Goal: Transaction & Acquisition: Purchase product/service

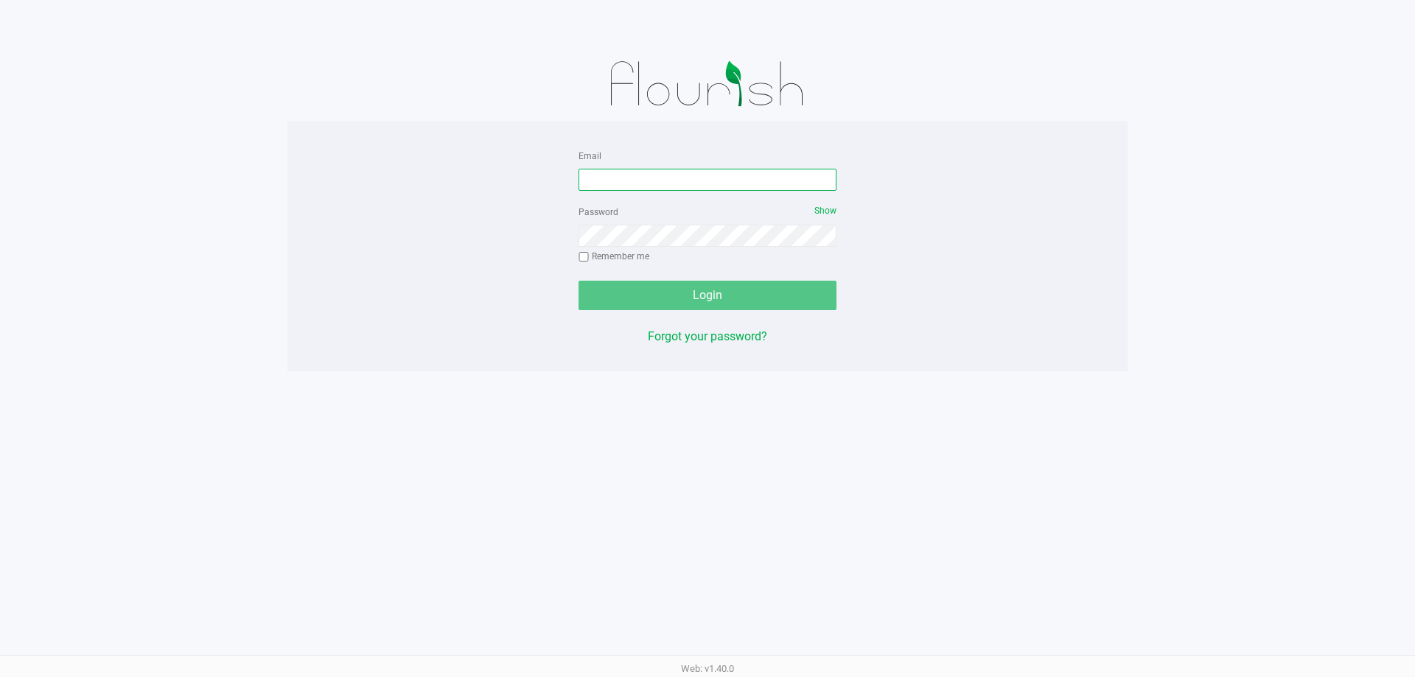
click at [669, 185] on input "Email" at bounding box center [708, 180] width 258 height 22
type input "[EMAIL_ADDRESS][DOMAIN_NAME]"
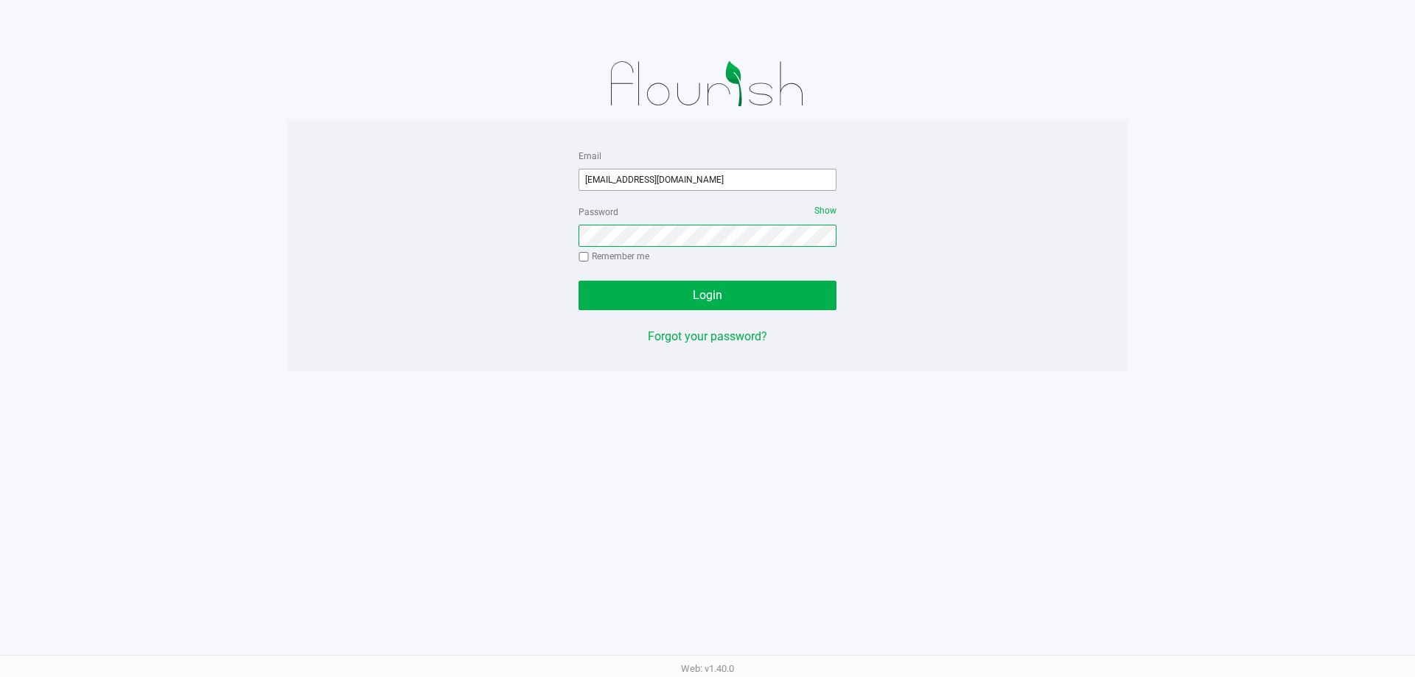
click at [579, 281] on button "Login" at bounding box center [708, 295] width 258 height 29
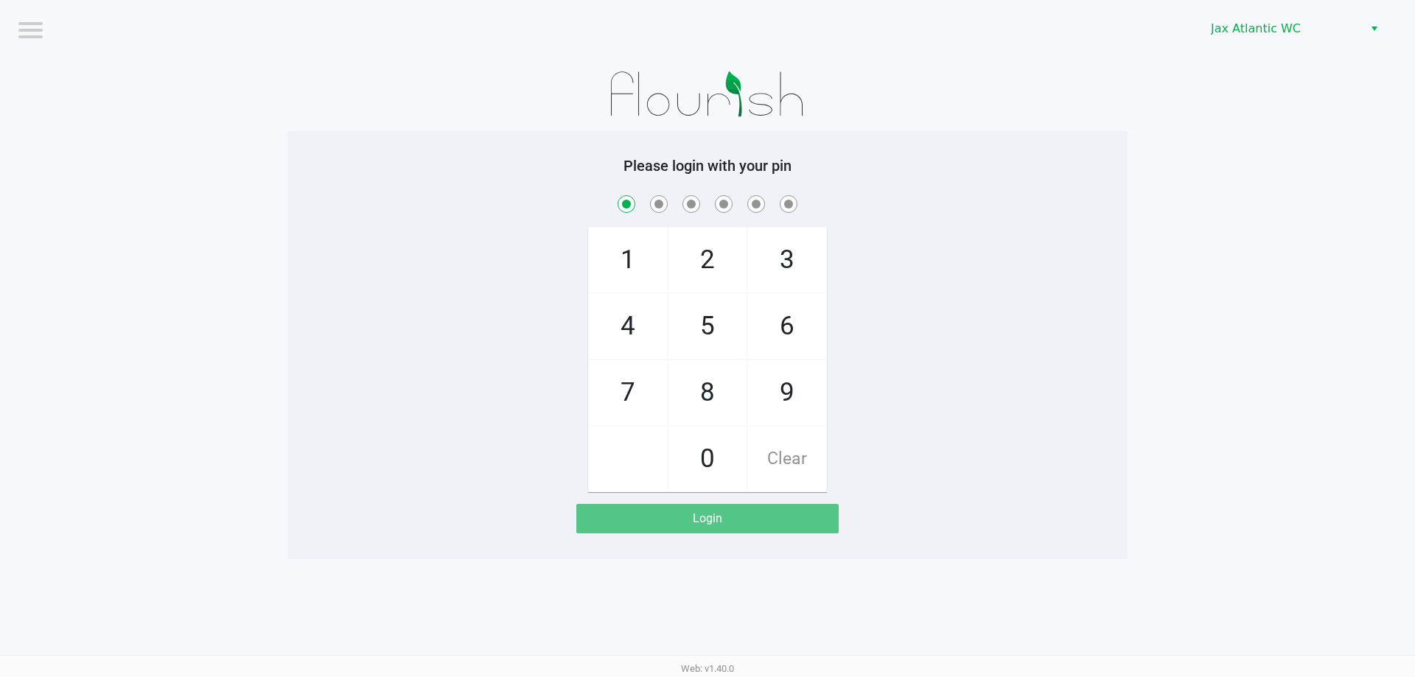
checkbox input "true"
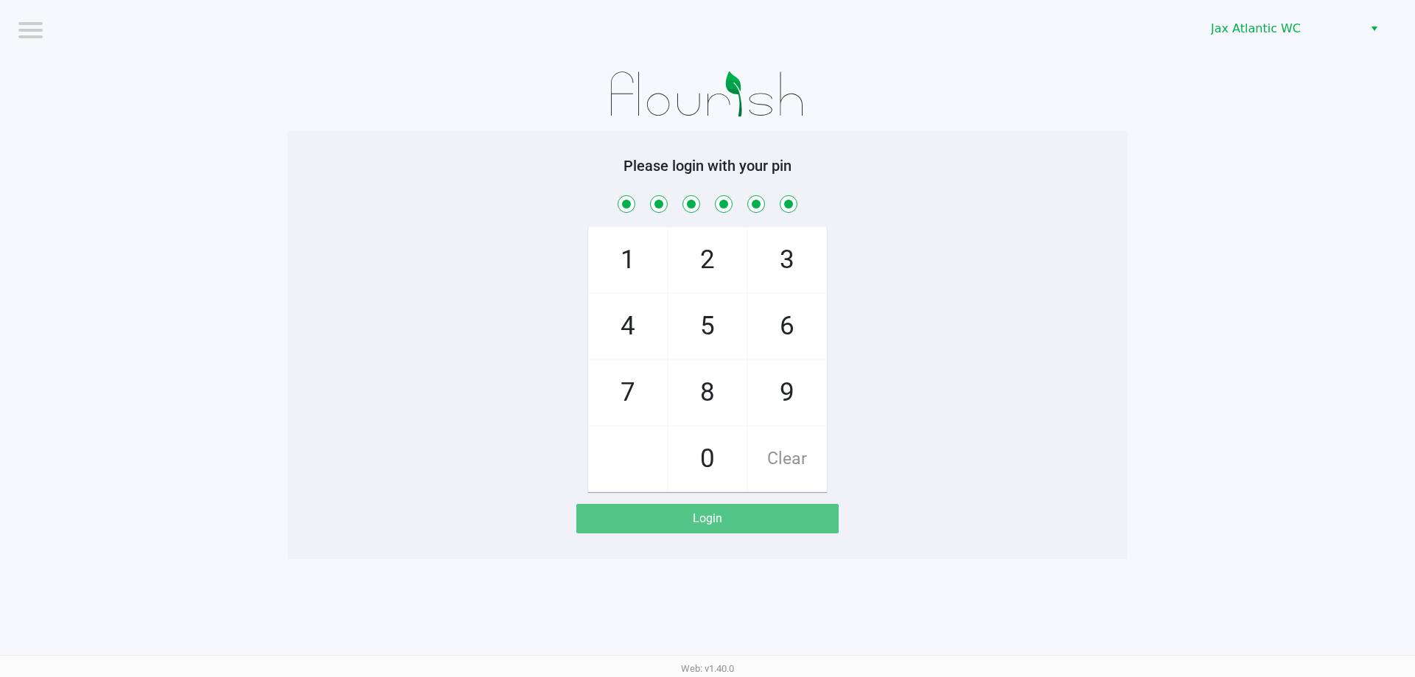
checkbox input "true"
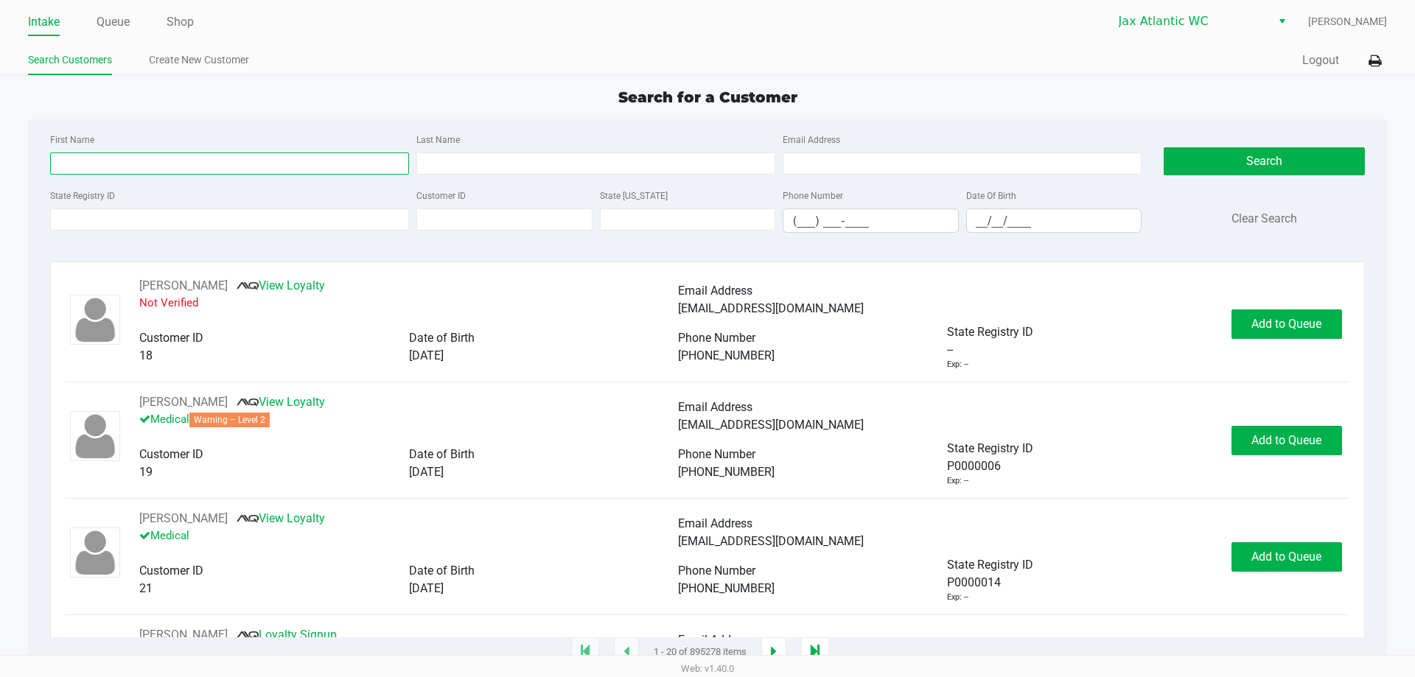
click at [127, 154] on input "First Name" at bounding box center [229, 164] width 359 height 22
type input "[PERSON_NAME]"
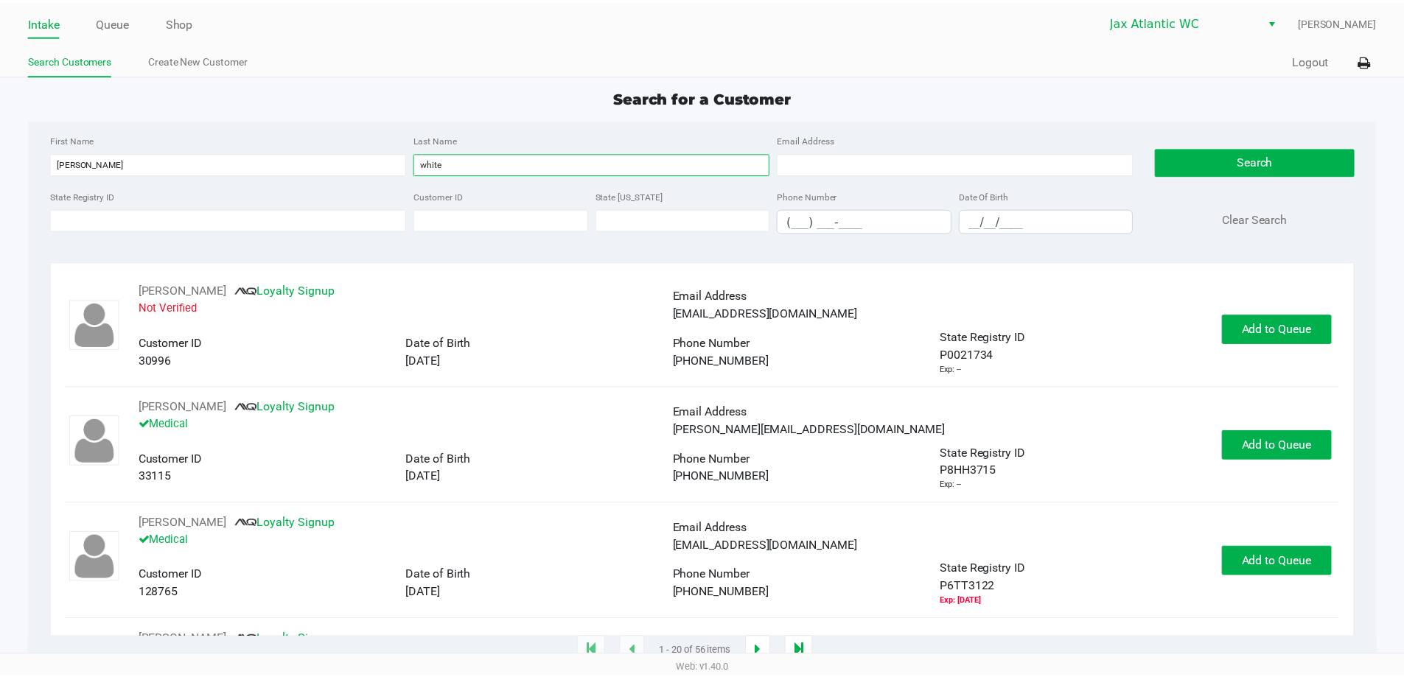
scroll to position [442, 0]
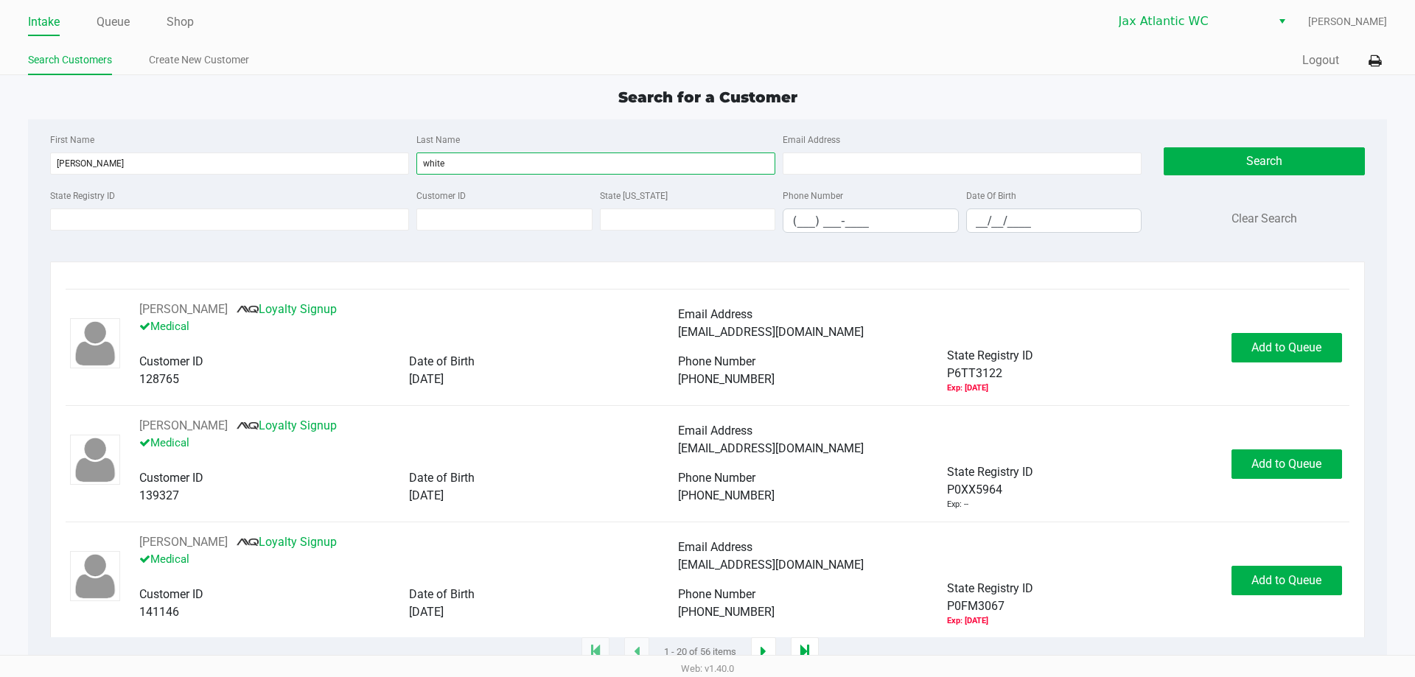
type input "white"
click at [982, 217] on input "__/__/____" at bounding box center [1054, 220] width 175 height 23
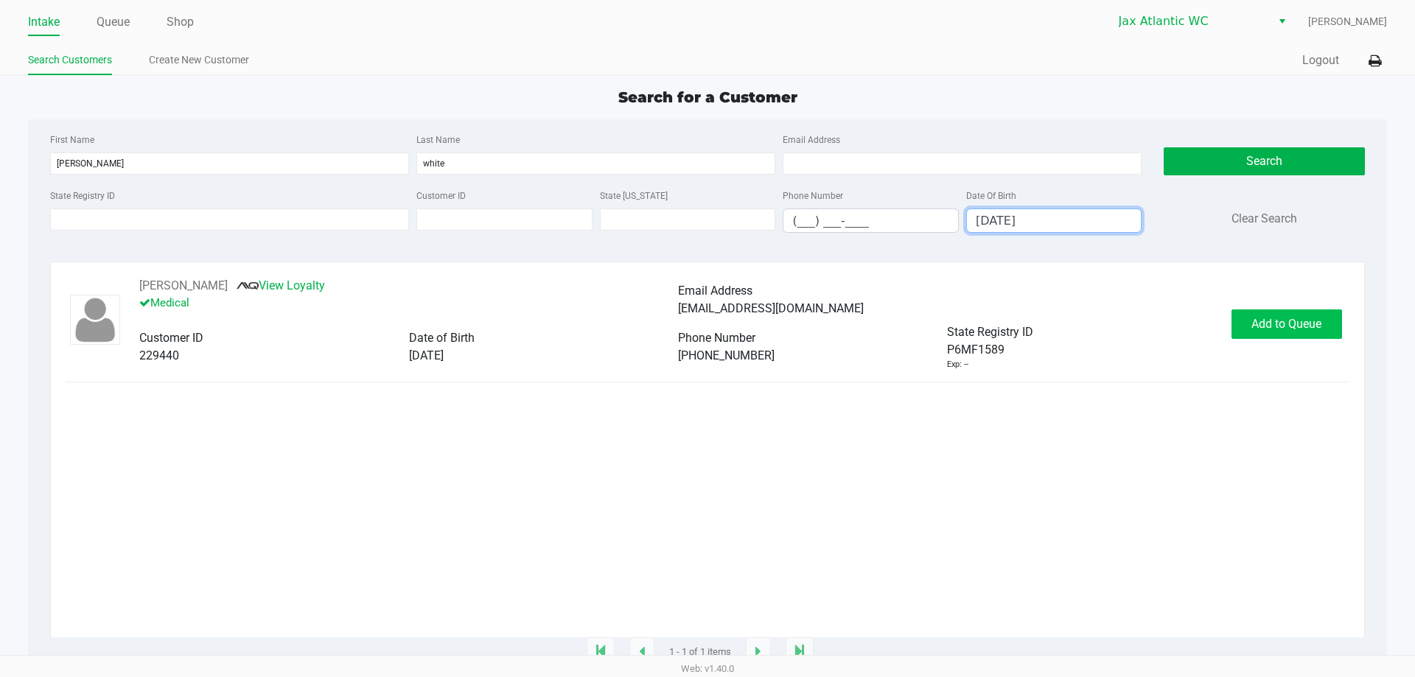
type input "[DATE]"
click at [1299, 333] on button "Add to Queue" at bounding box center [1287, 324] width 111 height 29
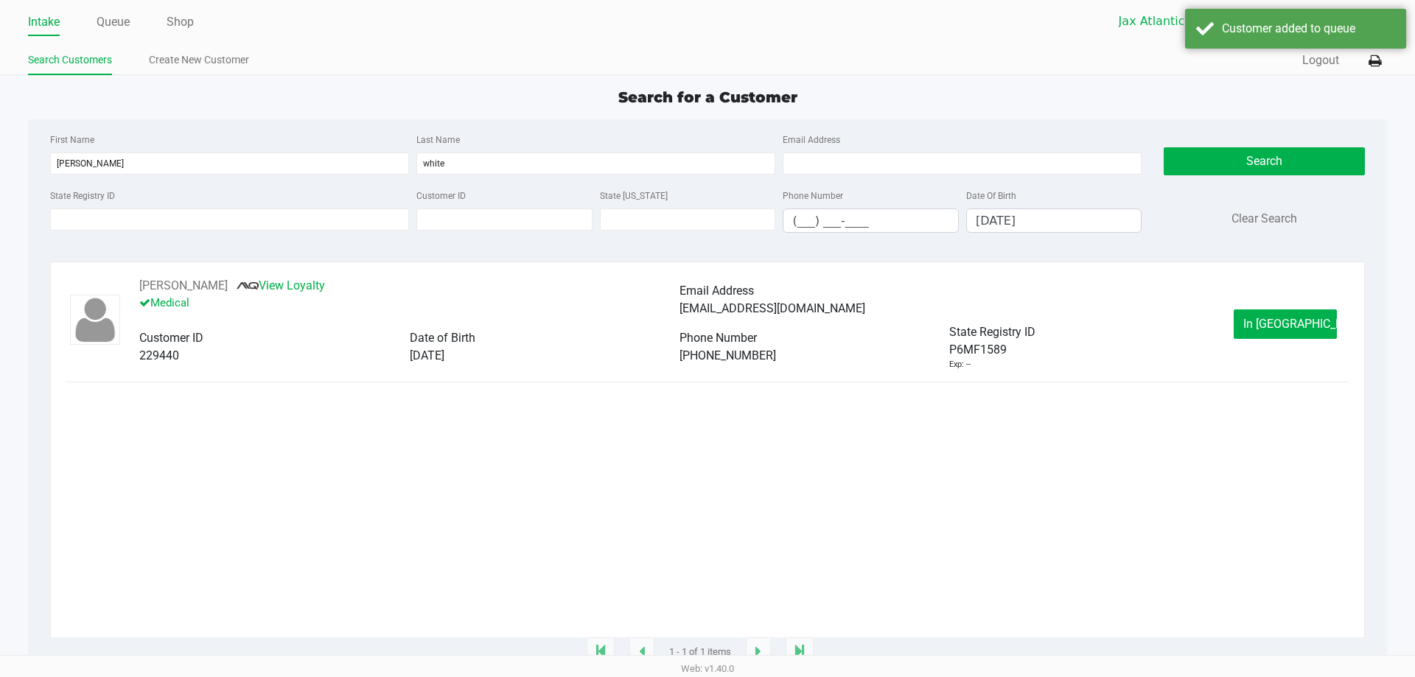
click at [1289, 333] on button "In [GEOGRAPHIC_DATA]" at bounding box center [1285, 324] width 103 height 29
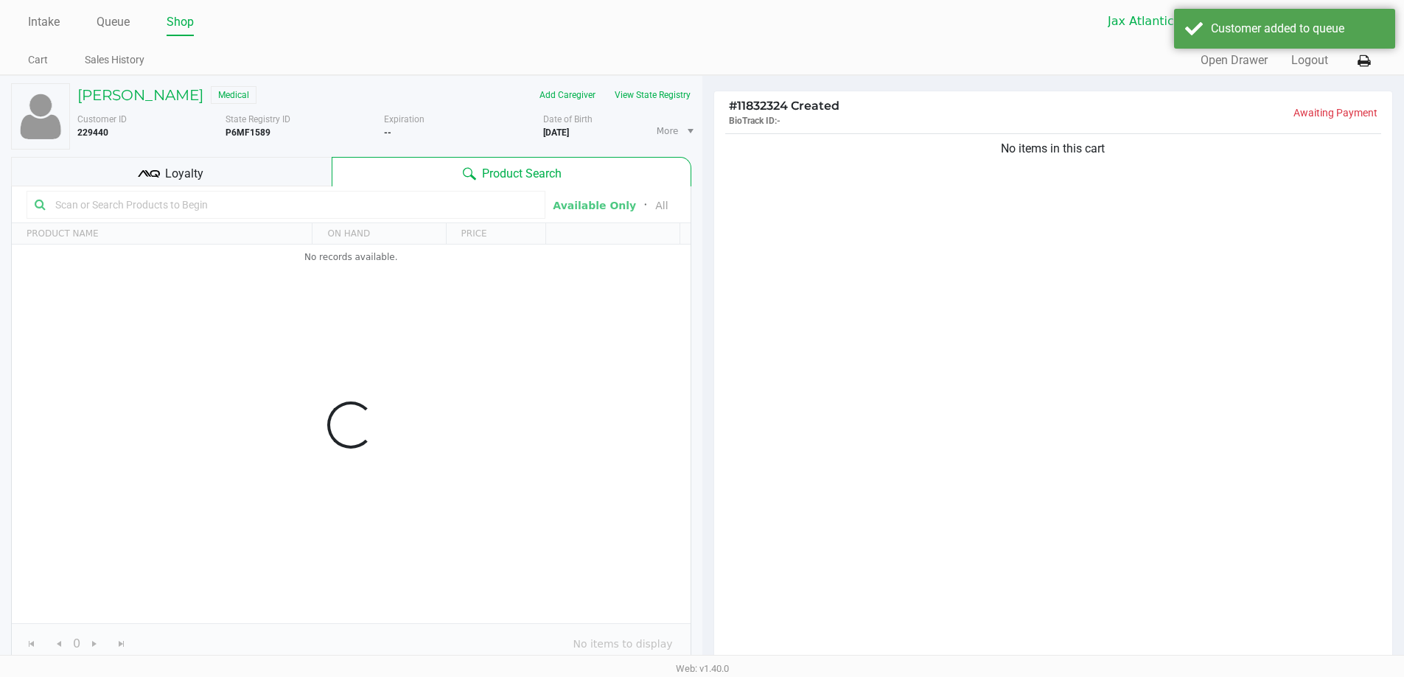
click at [152, 200] on div "Data table" at bounding box center [351, 425] width 679 height 478
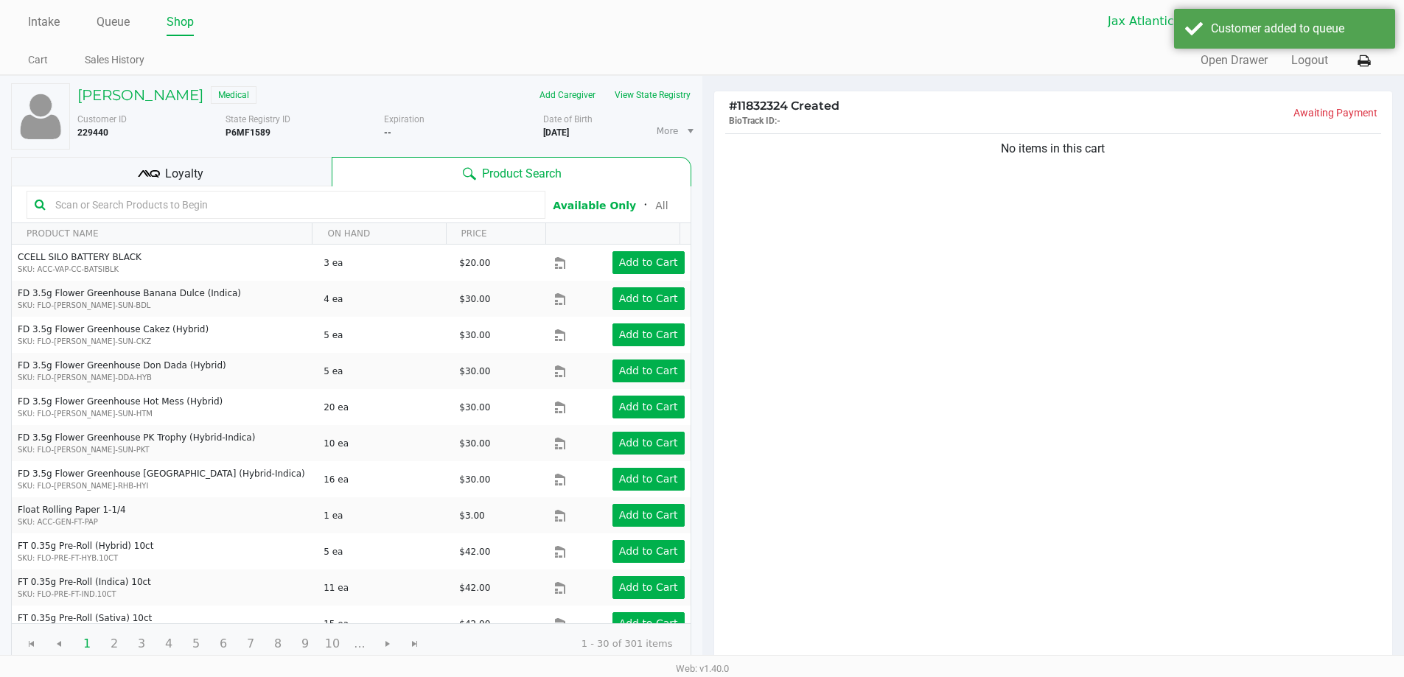
click at [148, 207] on input "text" at bounding box center [293, 205] width 488 height 22
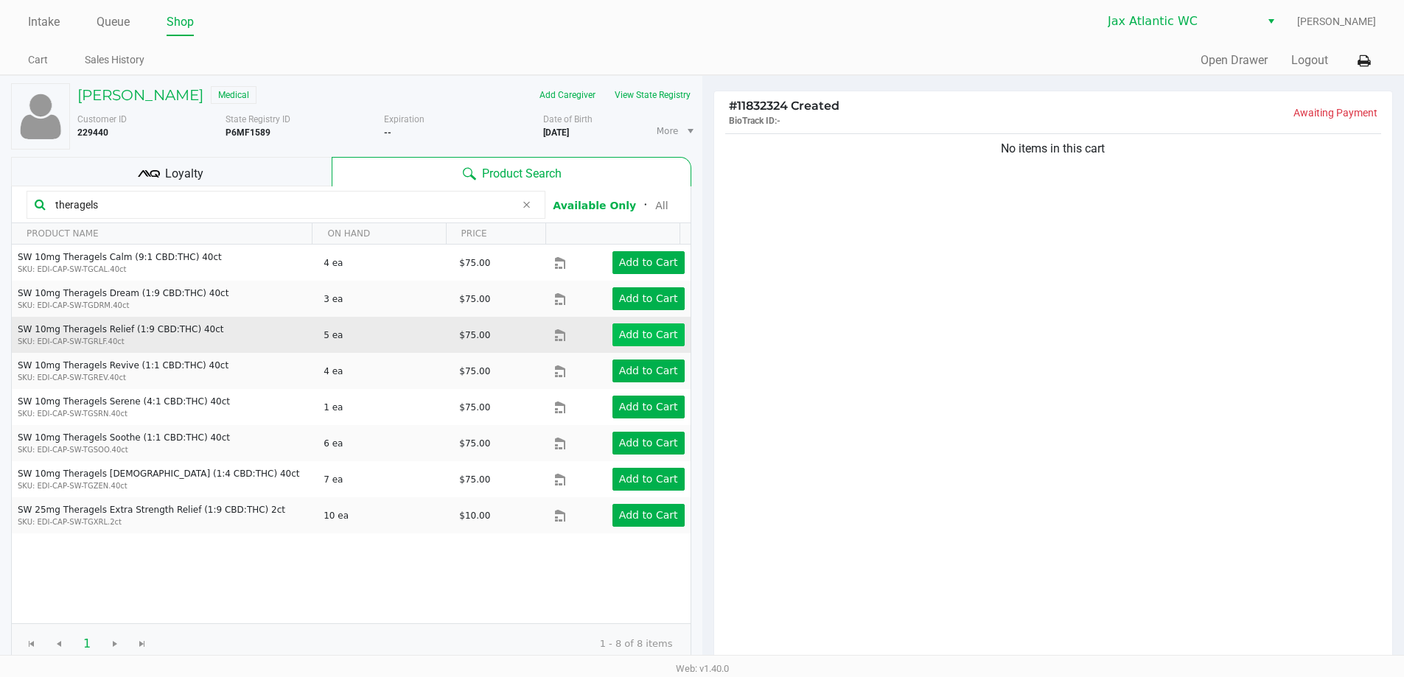
type input "theragels"
click at [645, 333] on app-button-loader "Add to Cart" at bounding box center [648, 335] width 59 height 12
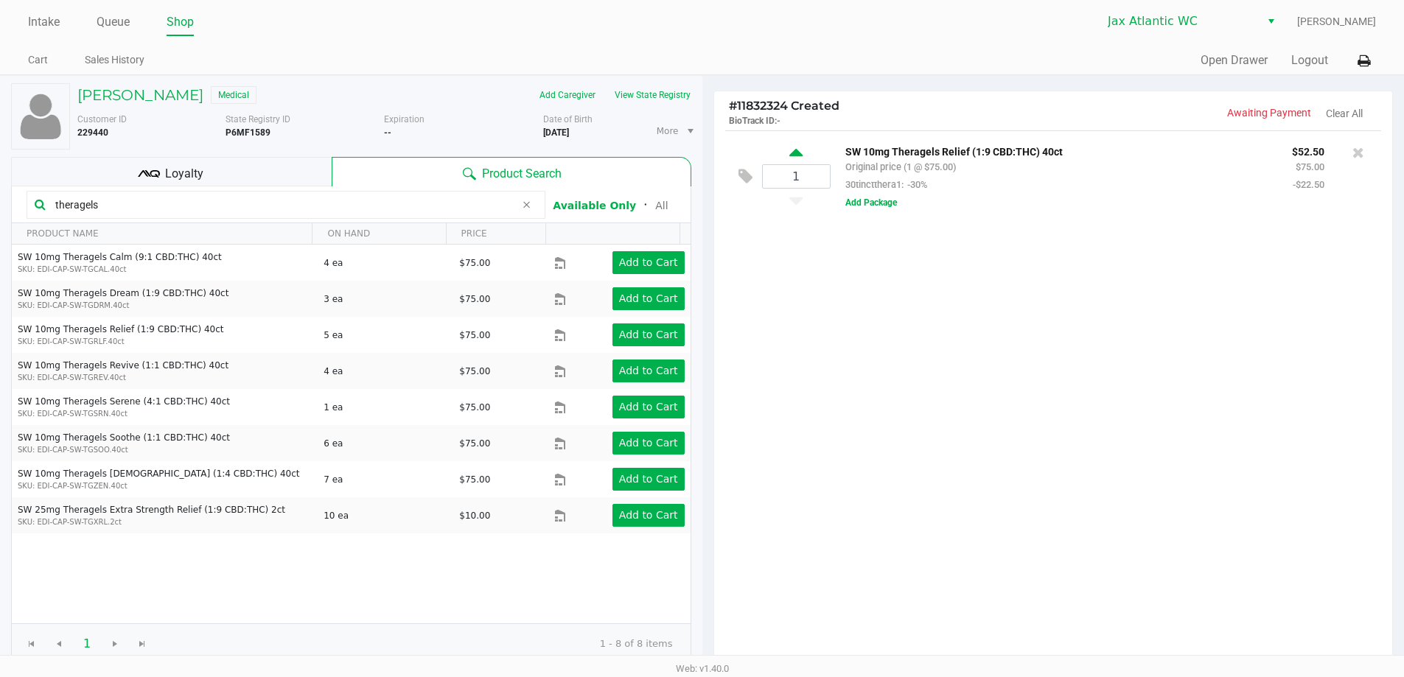
click at [794, 156] on icon at bounding box center [795, 155] width 13 height 18
type input "2"
click at [208, 171] on div "Loyalty" at bounding box center [171, 171] width 321 height 29
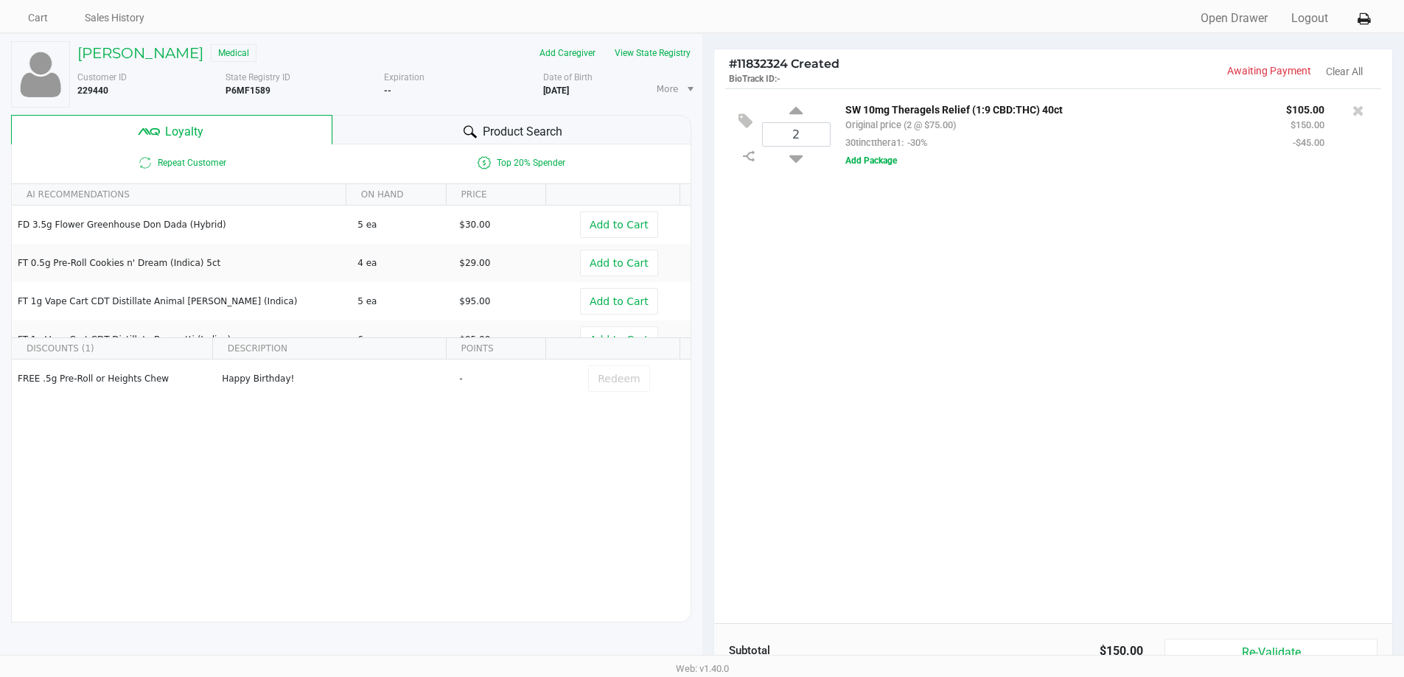
scroll to position [21, 0]
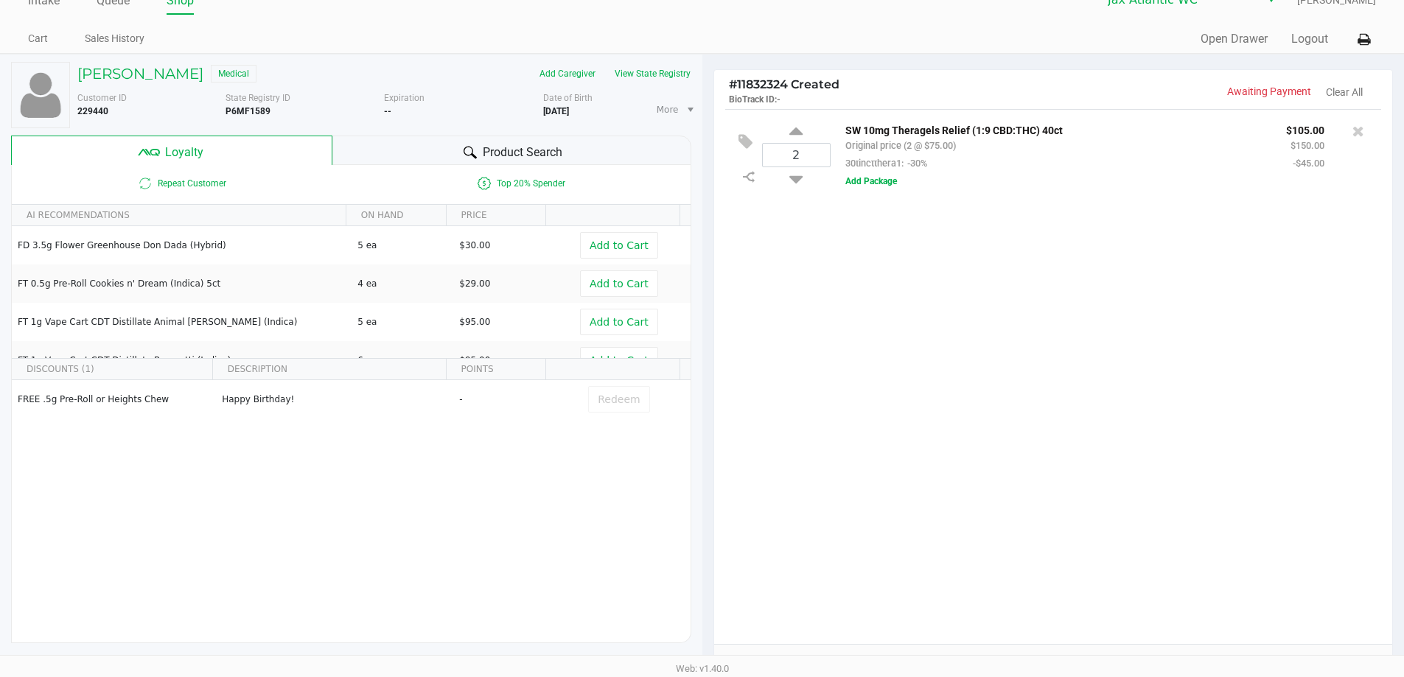
click at [428, 142] on div "Product Search" at bounding box center [511, 150] width 359 height 29
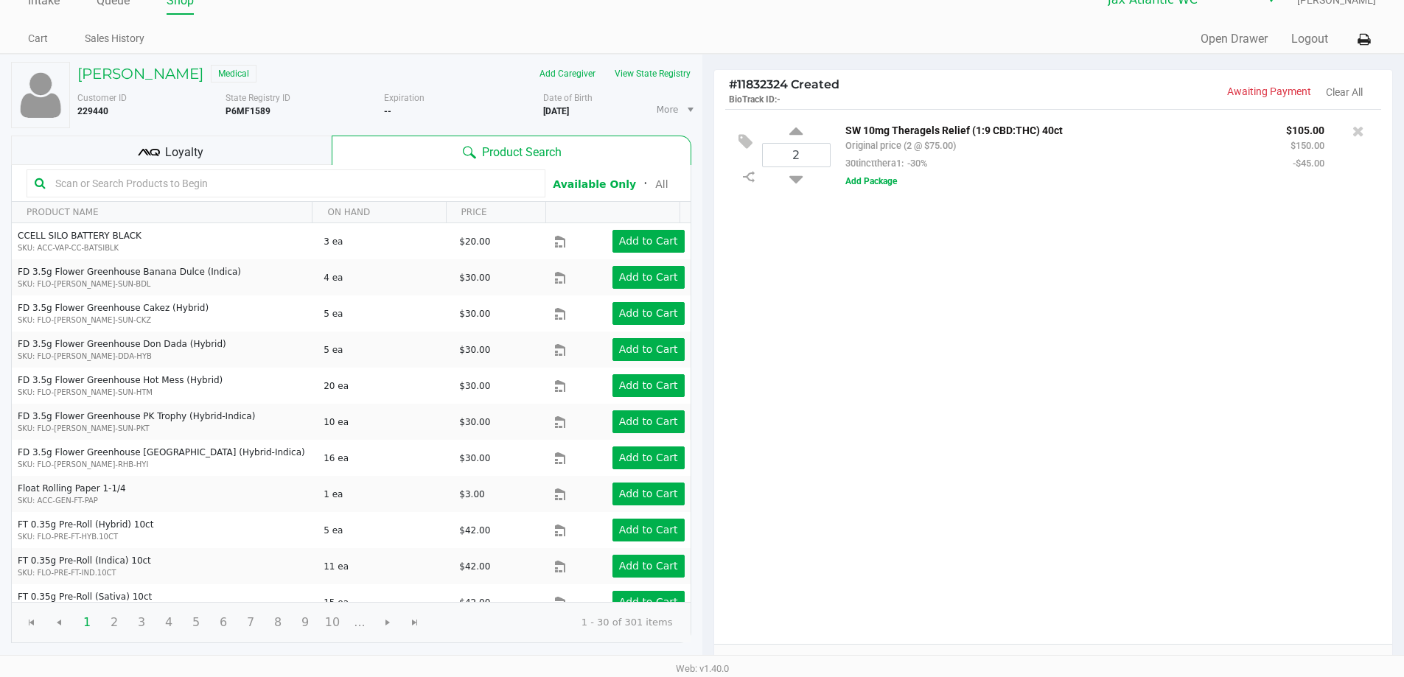
click at [296, 173] on input "text" at bounding box center [293, 183] width 488 height 22
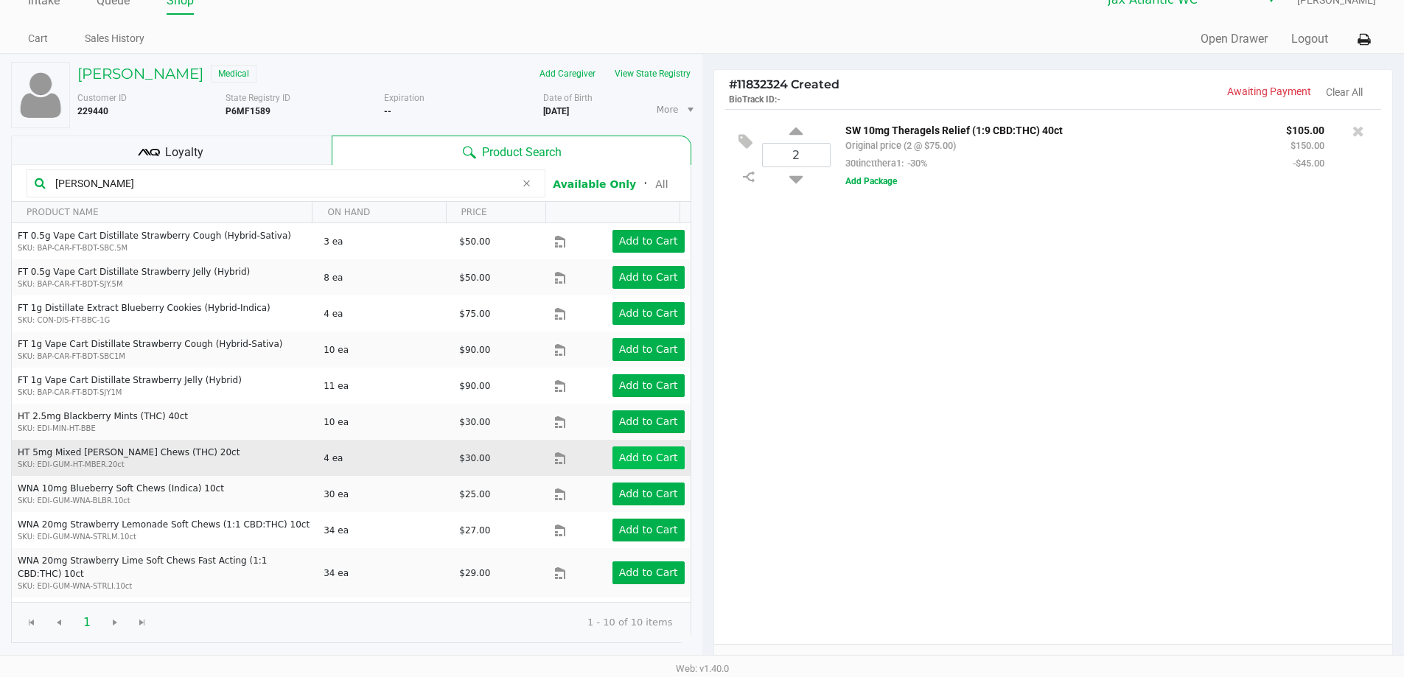
type input "[PERSON_NAME]"
click at [626, 459] on app-button-loader "Add to Cart" at bounding box center [648, 458] width 59 height 12
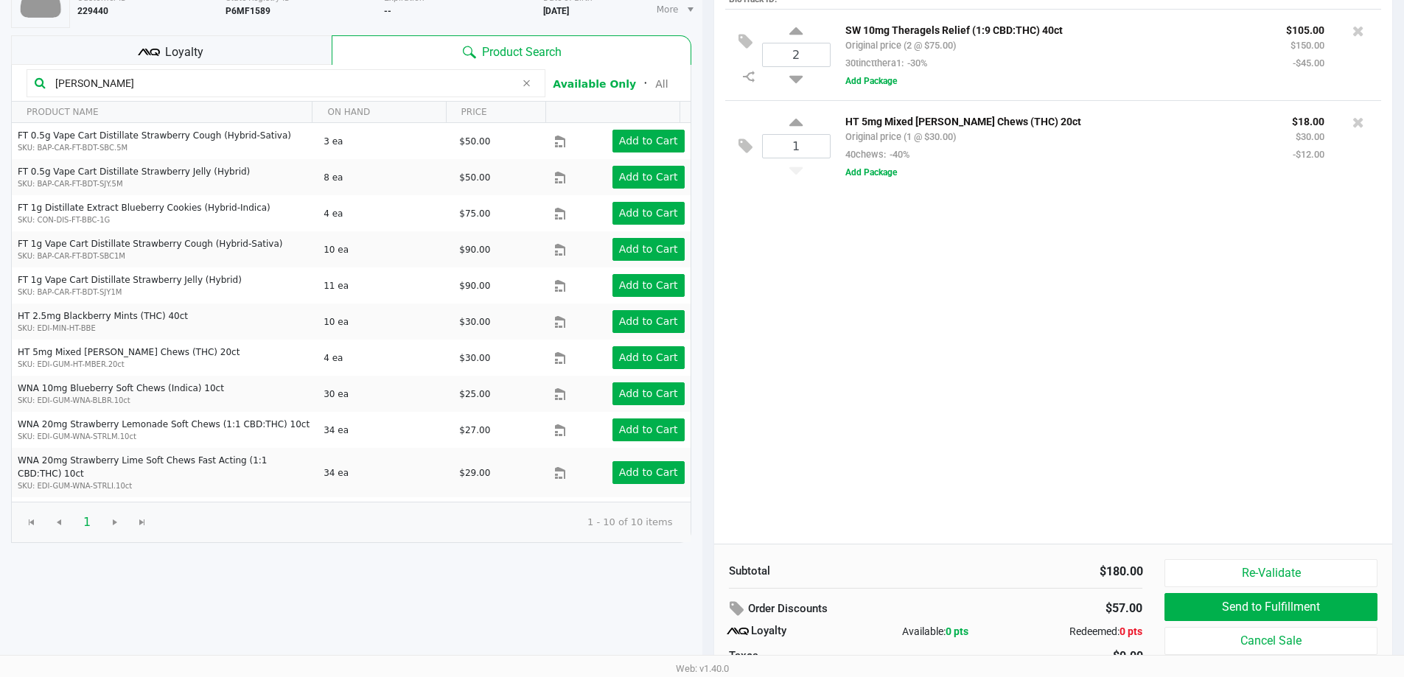
scroll to position [0, 0]
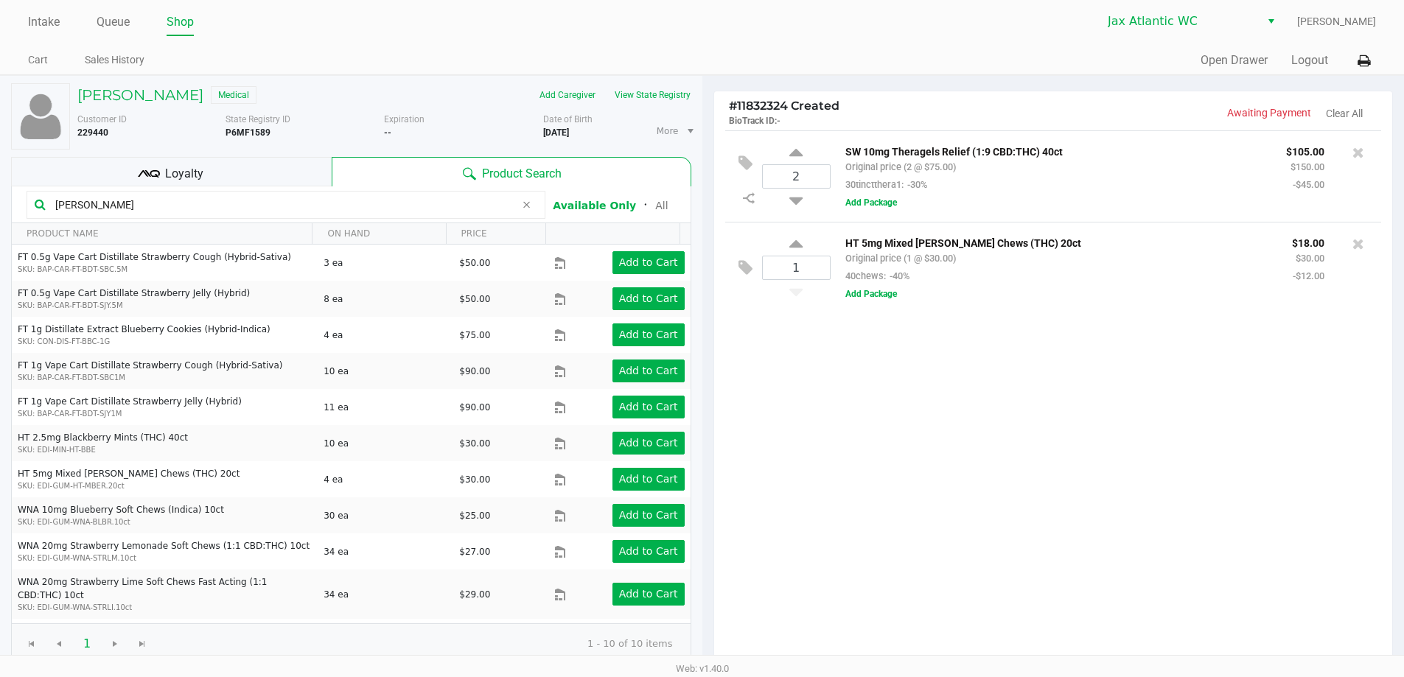
click at [216, 164] on div "Loyalty" at bounding box center [171, 171] width 321 height 29
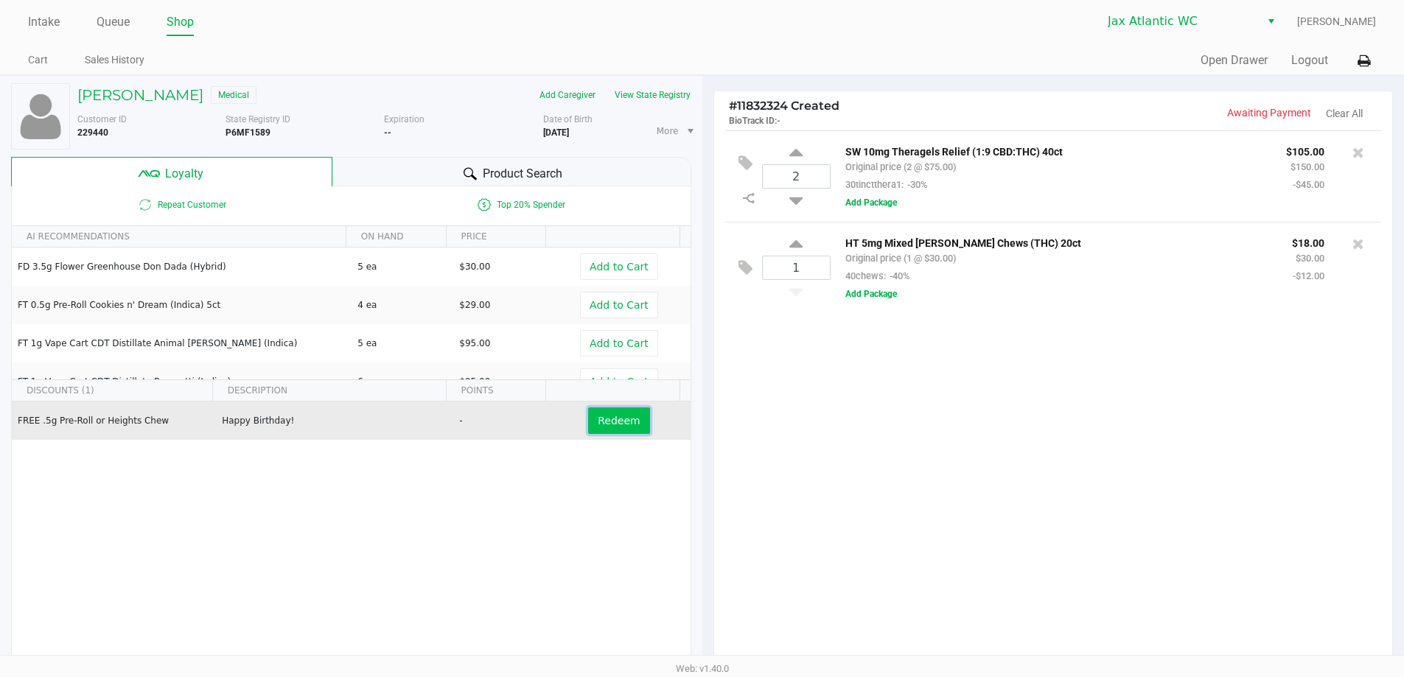
click at [623, 425] on span "Redeem" at bounding box center [619, 421] width 42 height 12
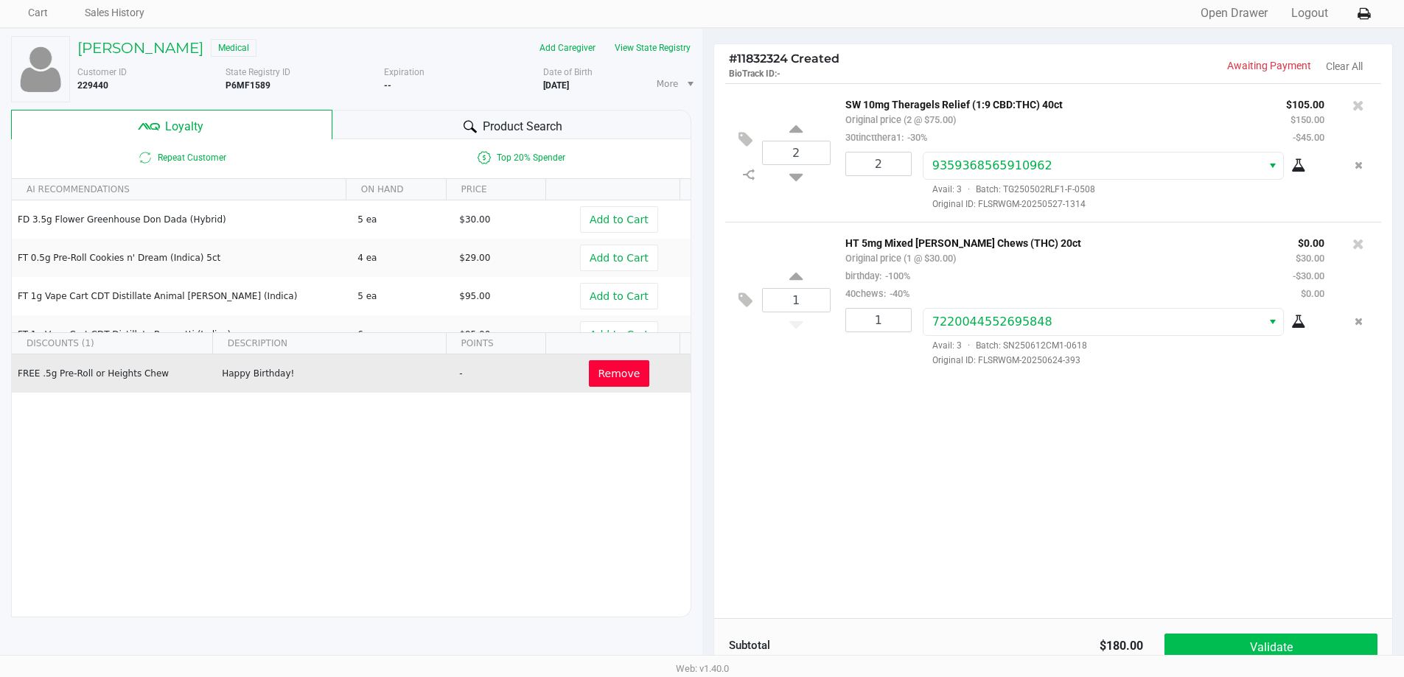
scroll to position [169, 0]
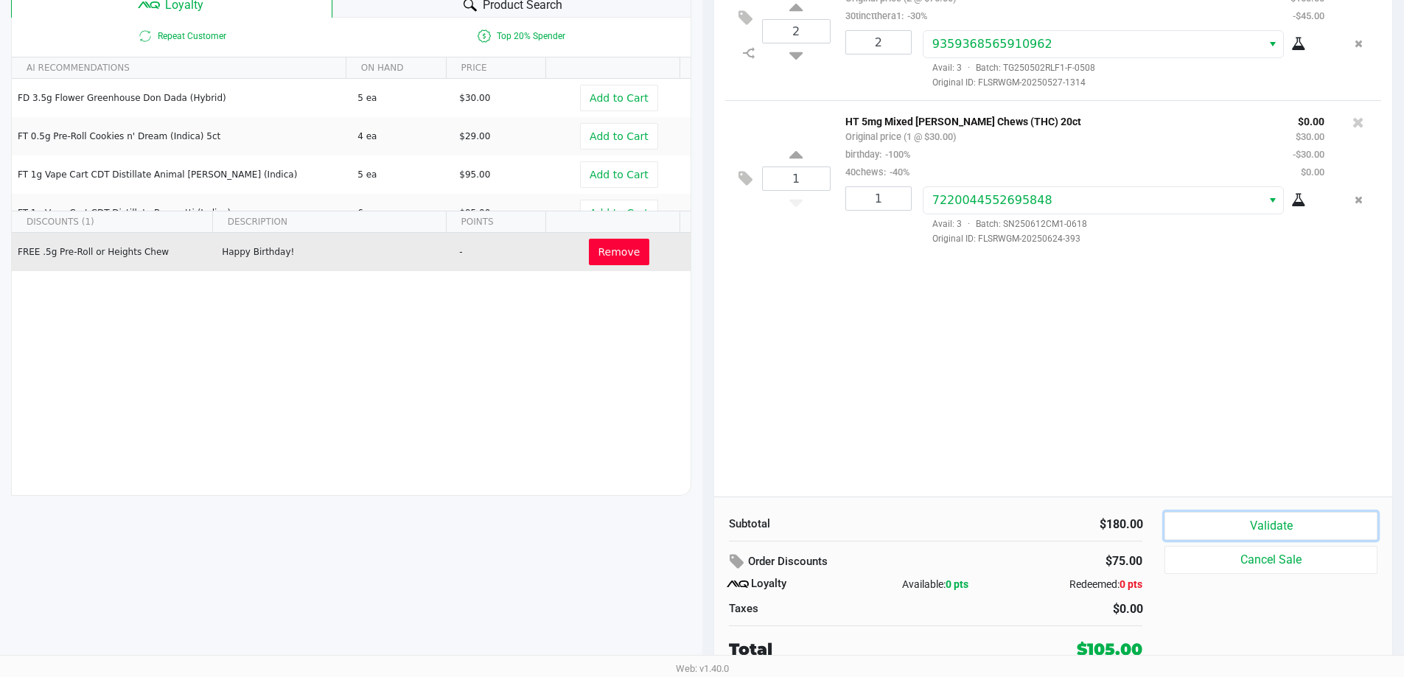
click at [1251, 525] on button "Validate" at bounding box center [1270, 526] width 212 height 28
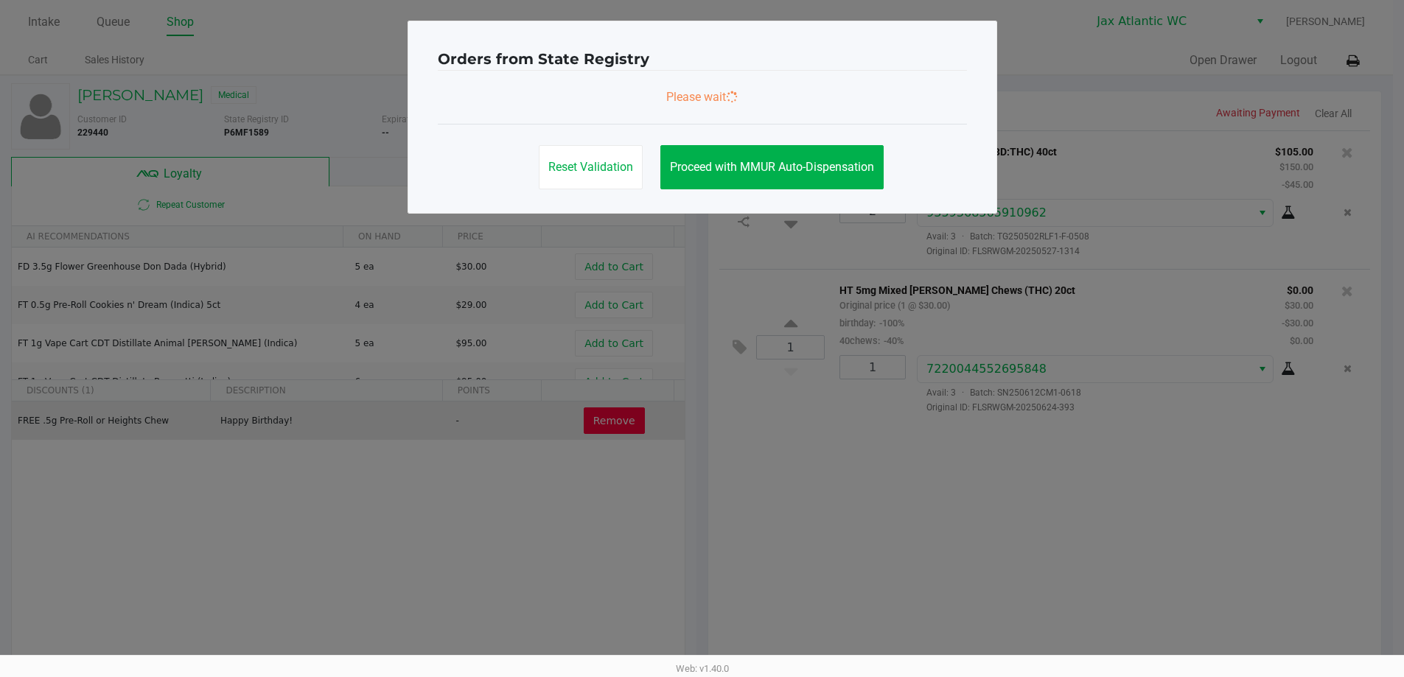
scroll to position [0, 0]
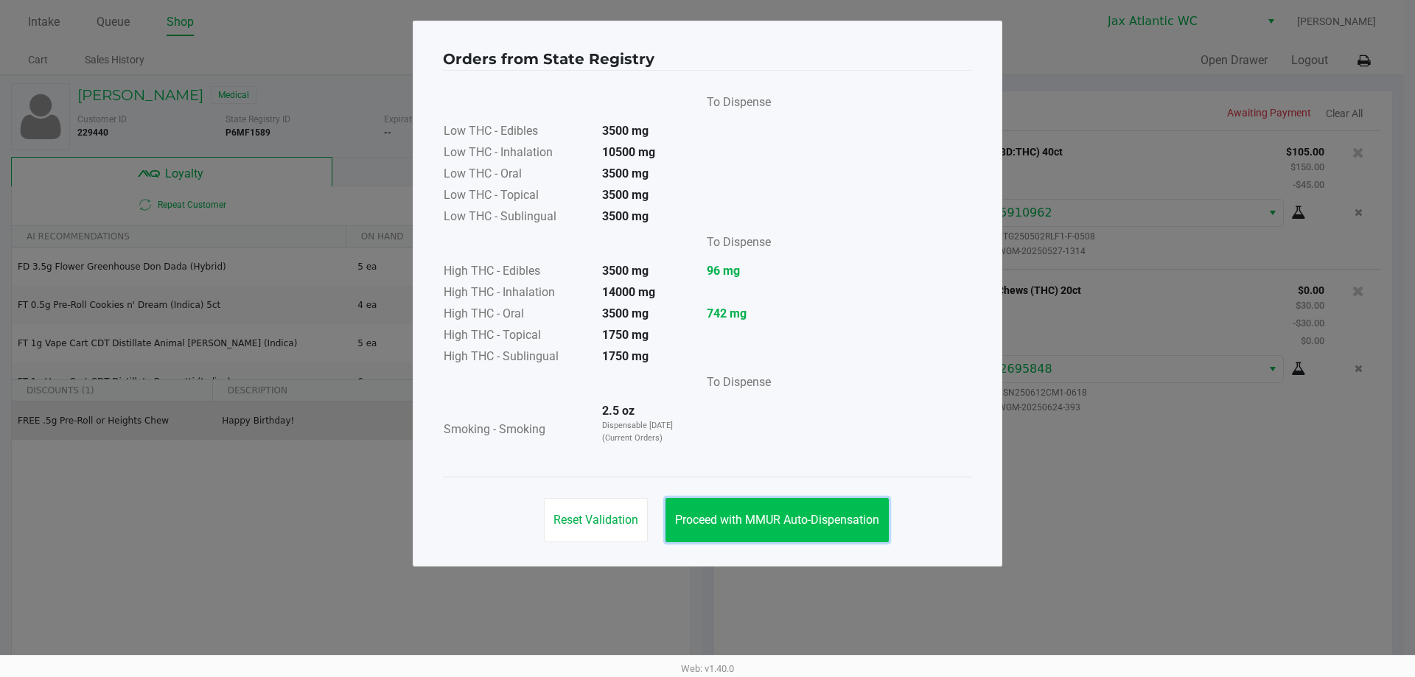
drag, startPoint x: 808, startPoint y: 523, endPoint x: 806, endPoint y: 514, distance: 9.1
click at [809, 523] on span "Proceed with MMUR Auto-Dispensation" at bounding box center [777, 520] width 204 height 14
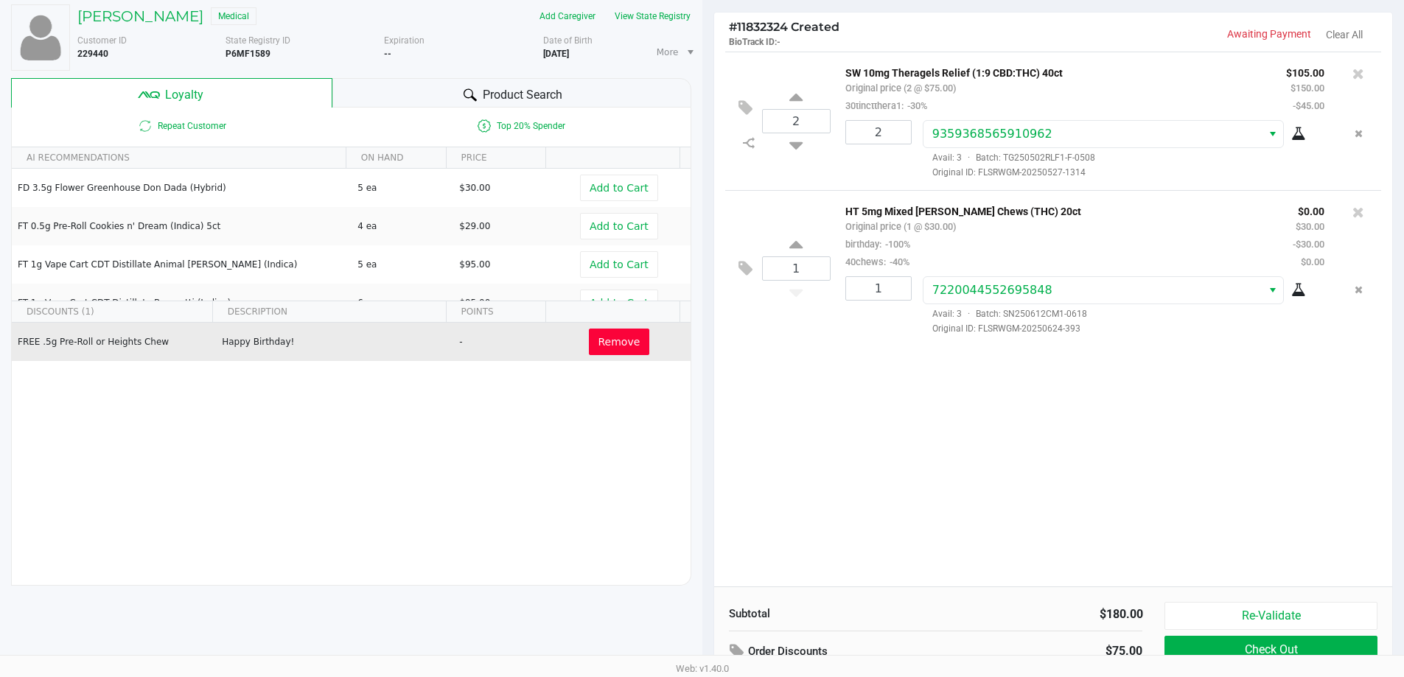
scroll to position [169, 0]
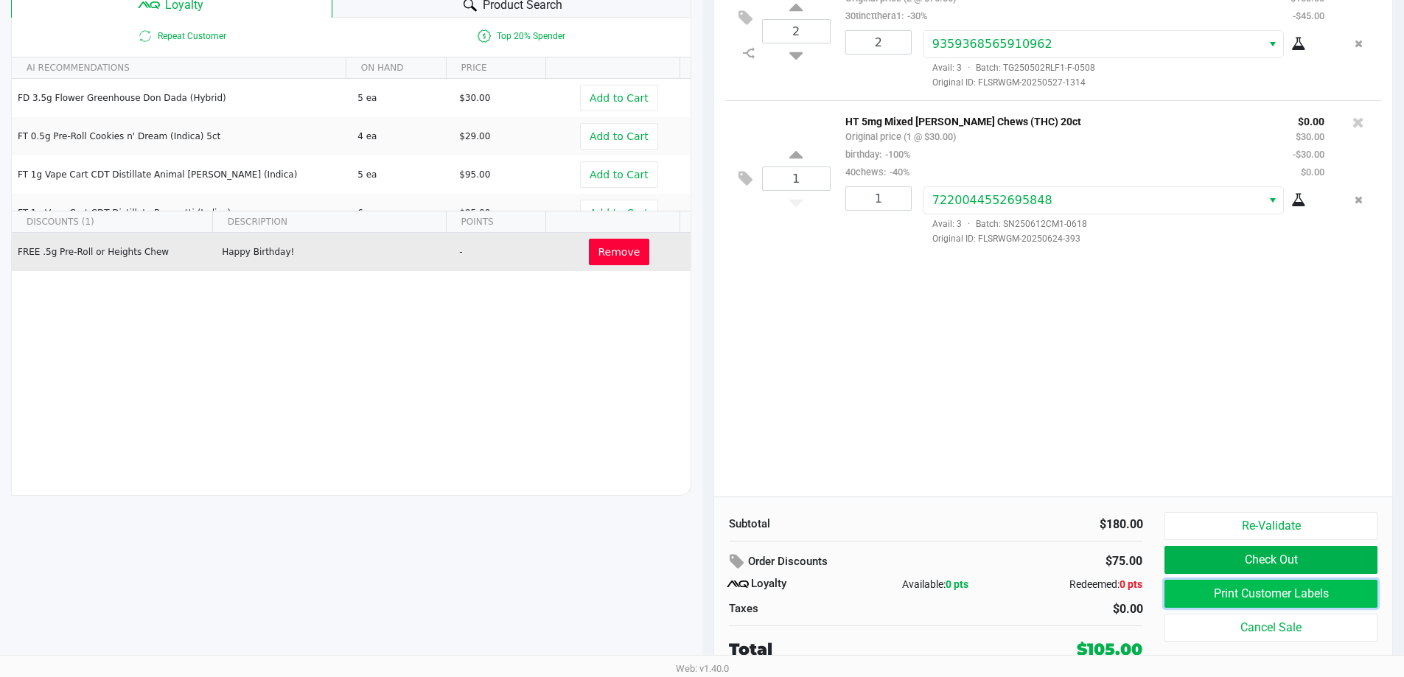
click at [1321, 600] on button "Print Customer Labels" at bounding box center [1270, 594] width 212 height 28
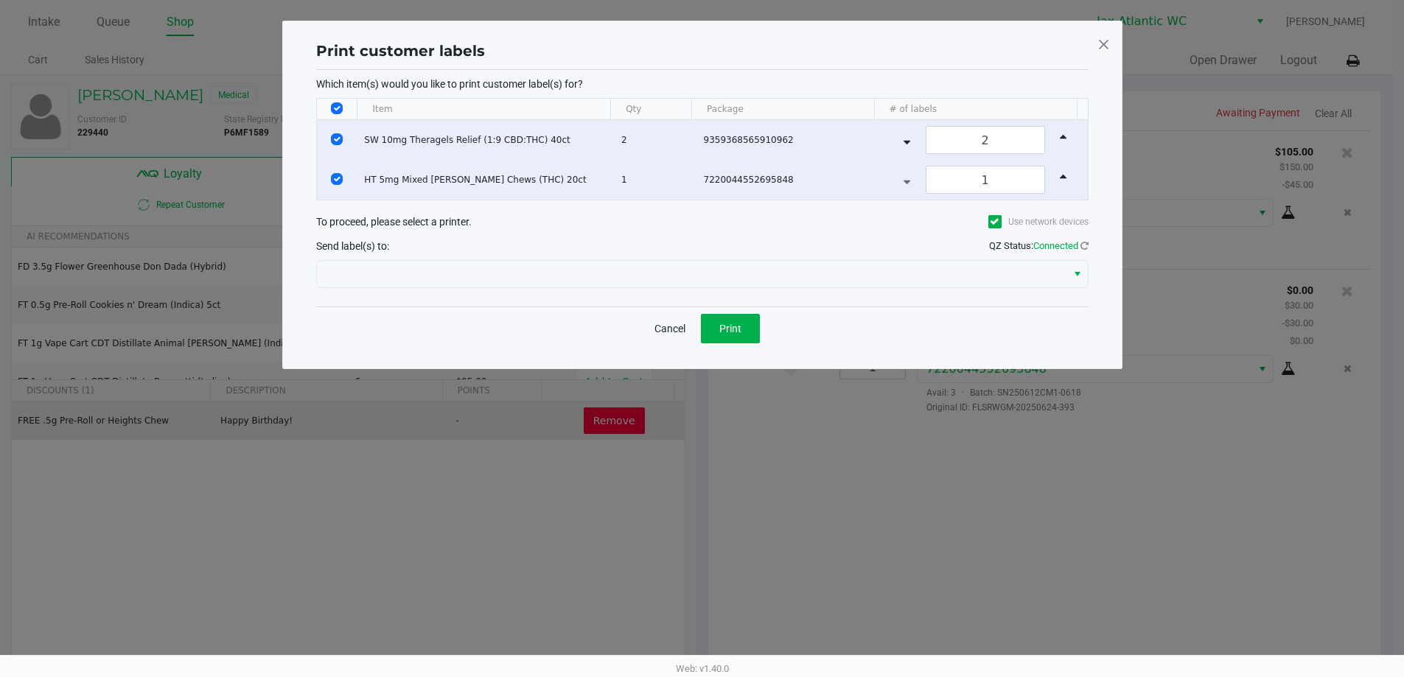
scroll to position [0, 0]
click at [751, 325] on button "Print" at bounding box center [735, 328] width 59 height 29
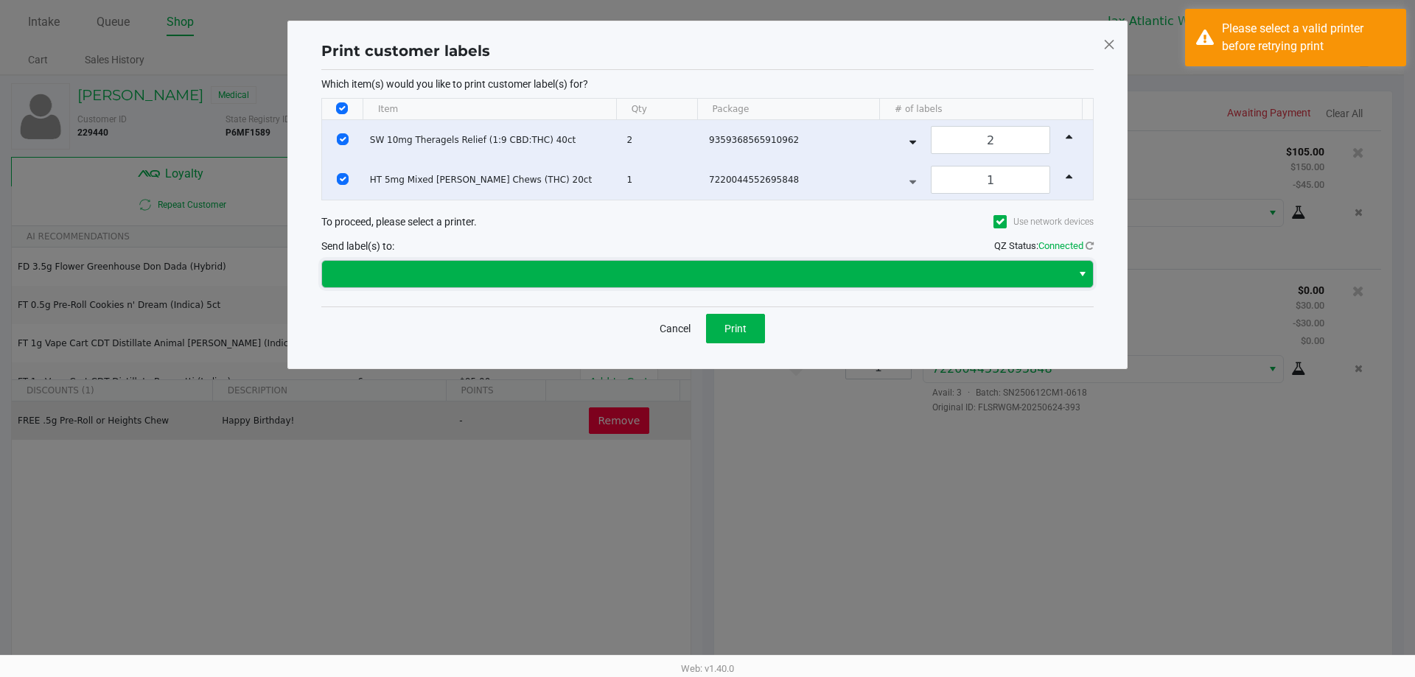
click at [648, 273] on span at bounding box center [697, 274] width 732 height 18
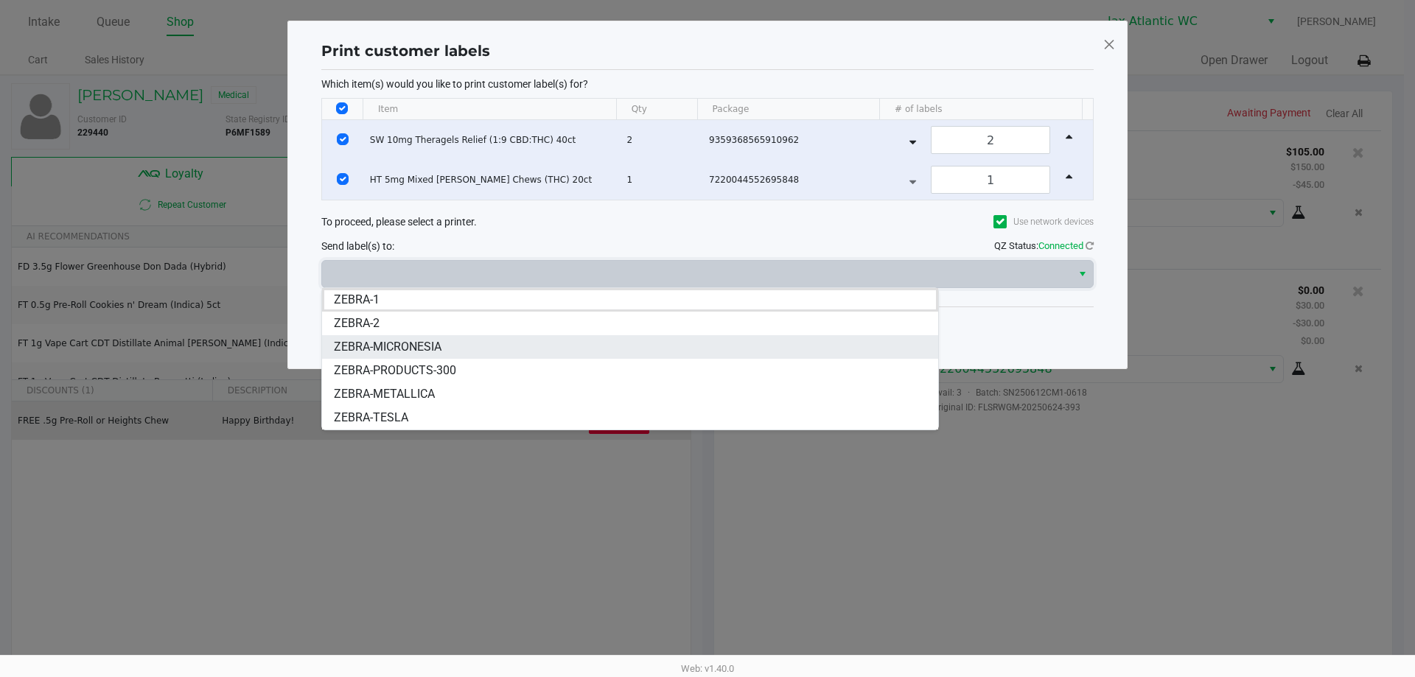
click at [486, 342] on li "ZEBRA-MICRONESIA" at bounding box center [630, 347] width 616 height 24
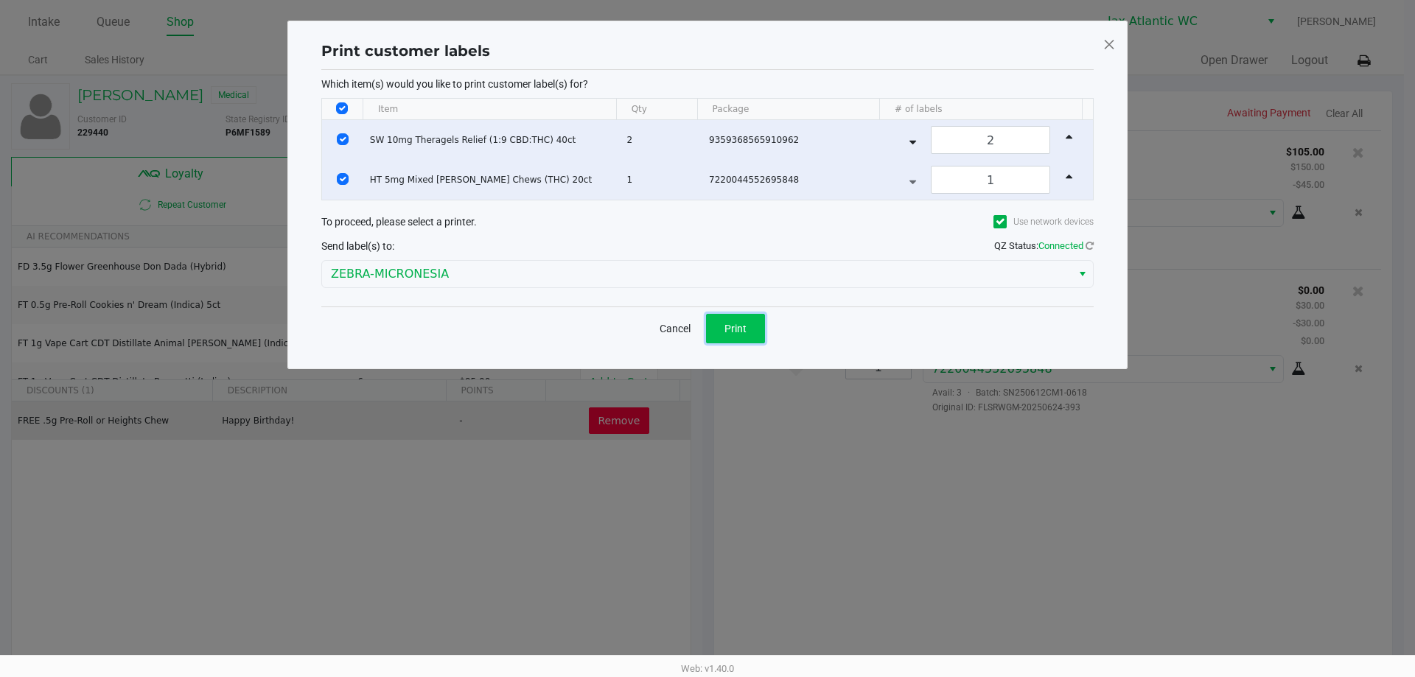
click at [765, 336] on button "Print" at bounding box center [735, 328] width 59 height 29
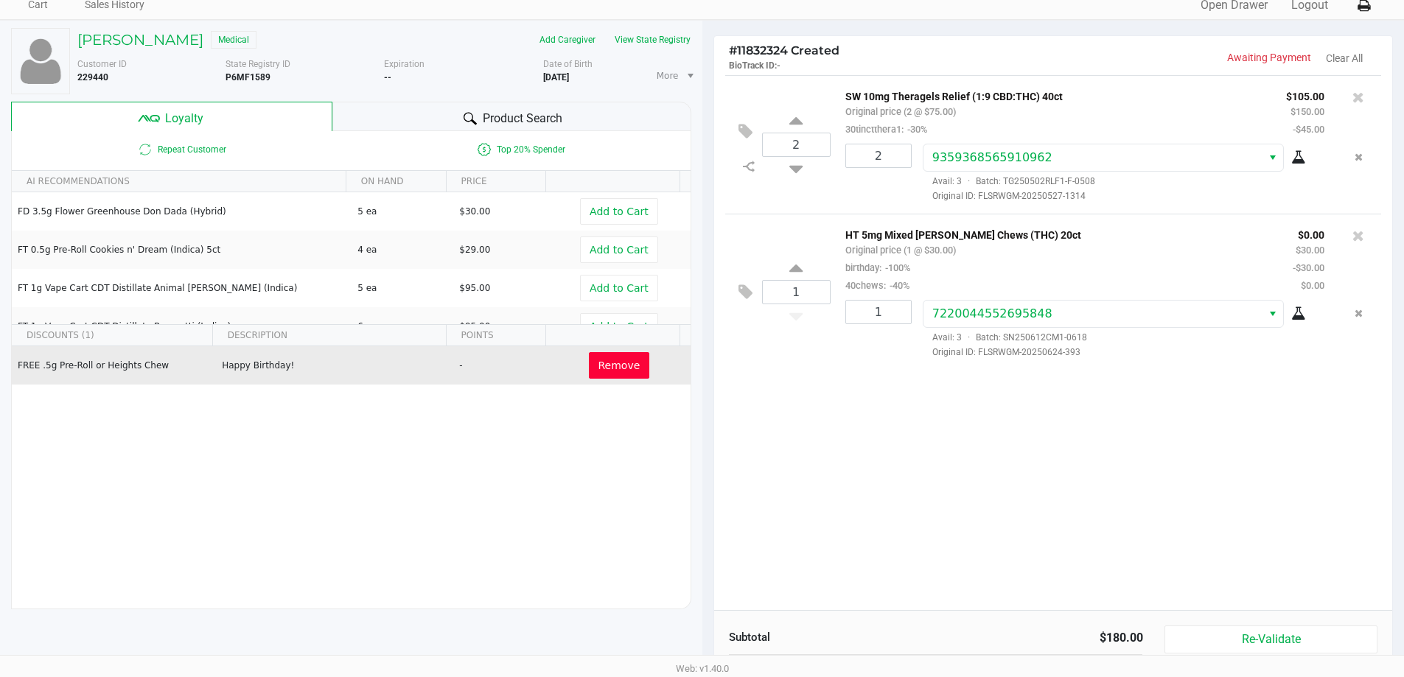
scroll to position [169, 0]
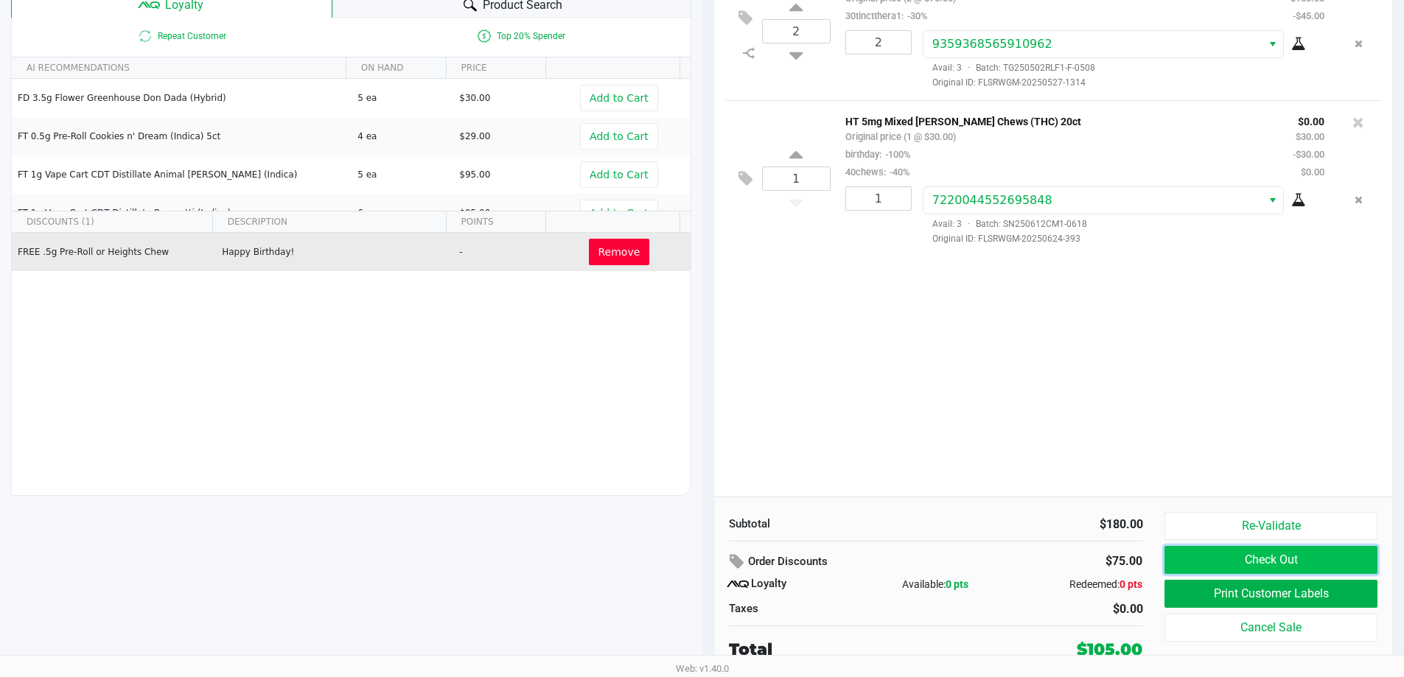
click at [1268, 559] on button "Check Out" at bounding box center [1270, 560] width 212 height 28
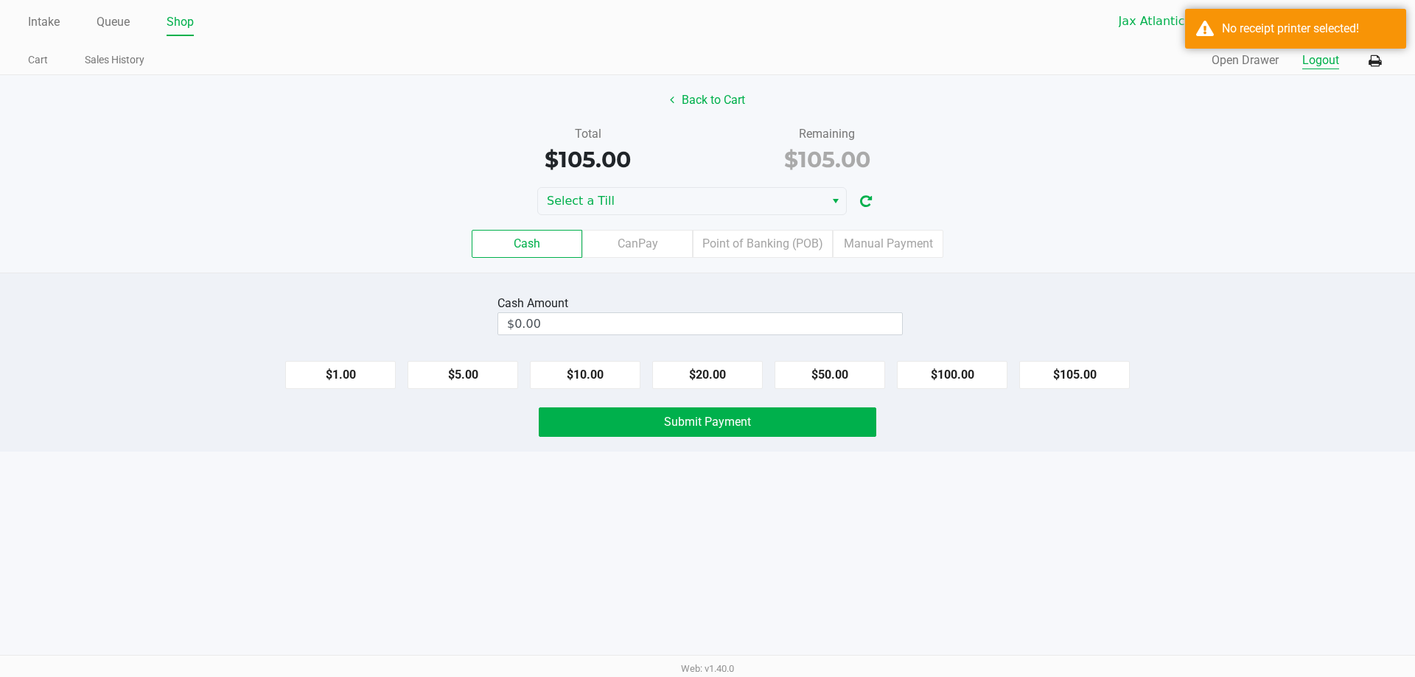
click at [1330, 66] on button "Logout" at bounding box center [1320, 61] width 37 height 18
